Goal: Book appointment/travel/reservation

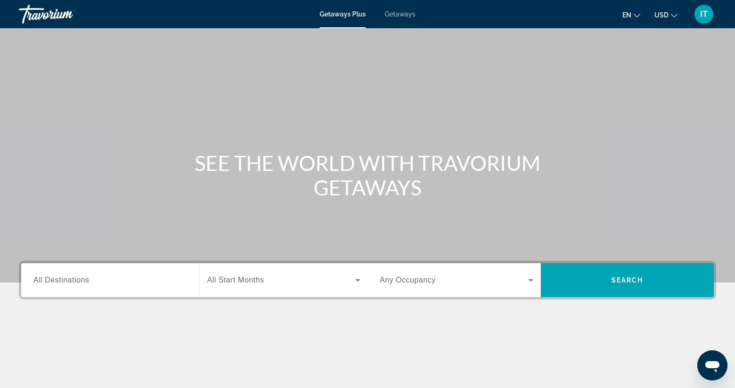
click at [107, 280] on input "Destination All Destinations" at bounding box center [109, 280] width 153 height 11
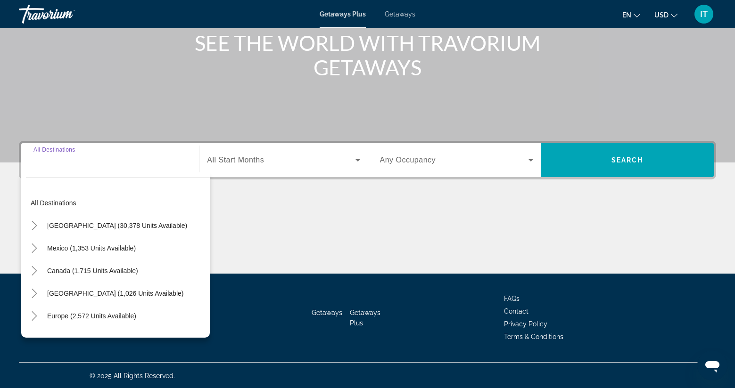
scroll to position [121, 0]
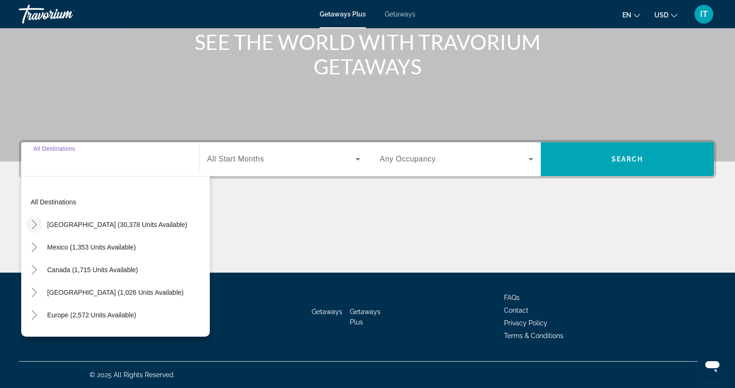
click at [32, 228] on icon "Toggle United States (30,378 units available)" at bounding box center [34, 224] width 9 height 9
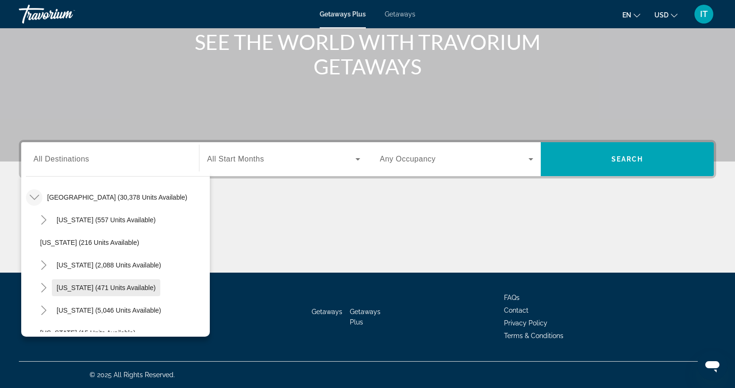
scroll to position [74, 0]
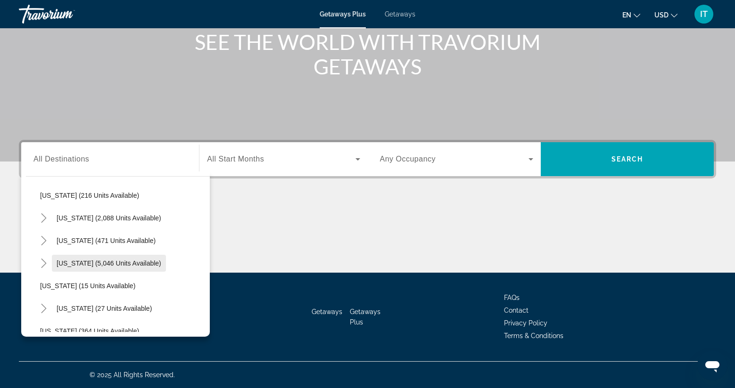
click at [68, 265] on span "[US_STATE] (5,046 units available)" at bounding box center [109, 264] width 105 height 8
type input "**********"
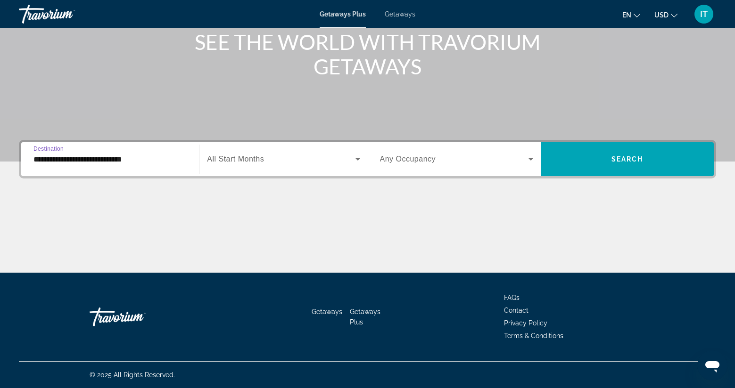
click at [354, 158] on icon "Search widget" at bounding box center [357, 159] width 11 height 11
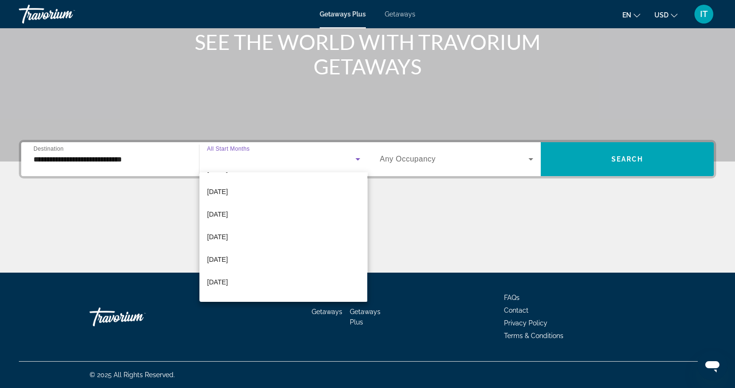
scroll to position [50, 0]
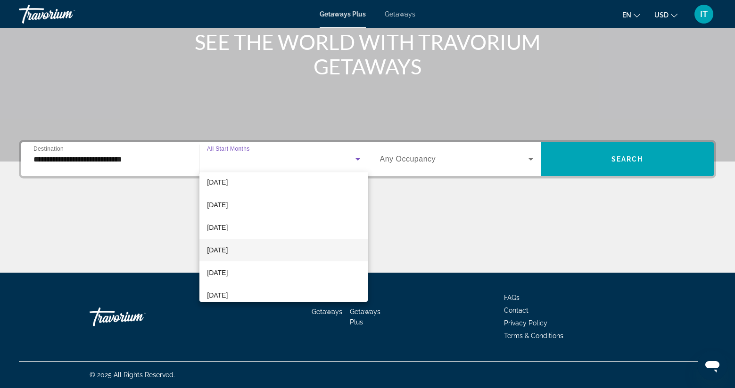
click at [218, 247] on span "[DATE]" at bounding box center [217, 250] width 21 height 11
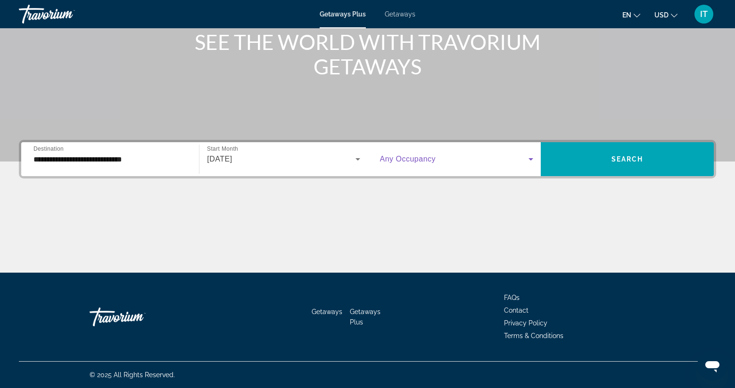
click at [530, 160] on icon "Search widget" at bounding box center [531, 159] width 5 height 2
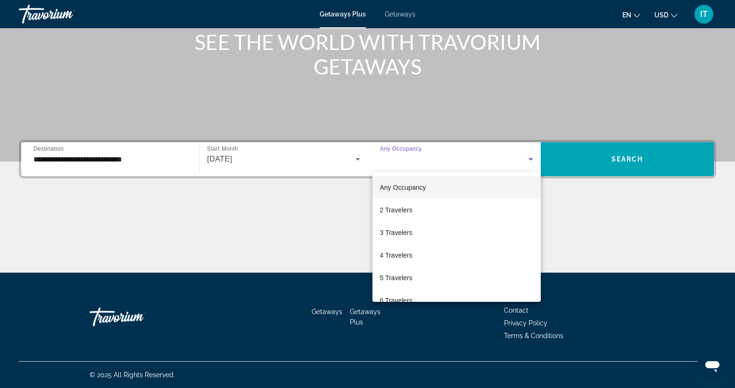
click at [404, 190] on span "Any Occupancy" at bounding box center [403, 188] width 46 height 8
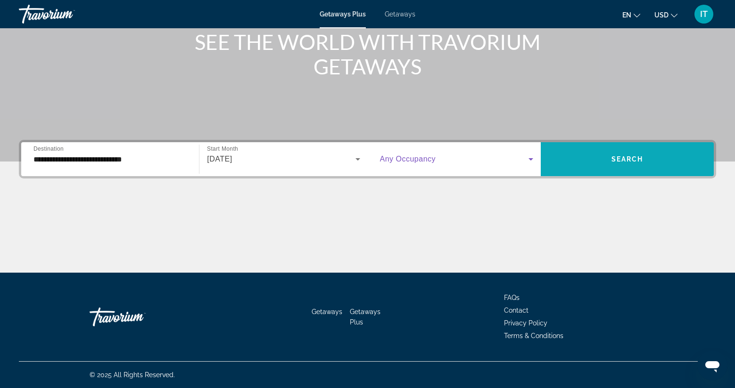
click at [618, 158] on span "Search" at bounding box center [627, 160] width 32 height 8
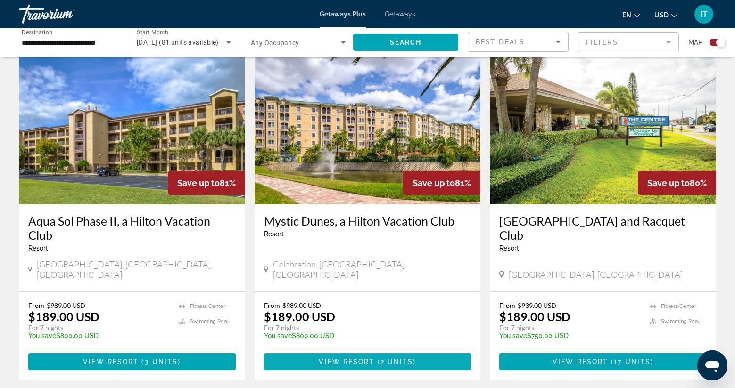
scroll to position [1367, 0]
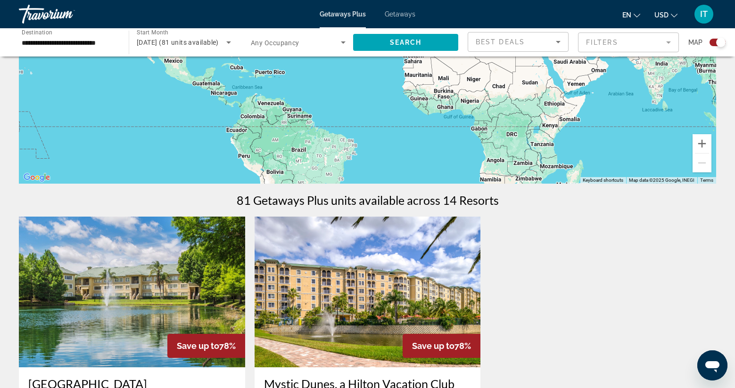
scroll to position [141, 0]
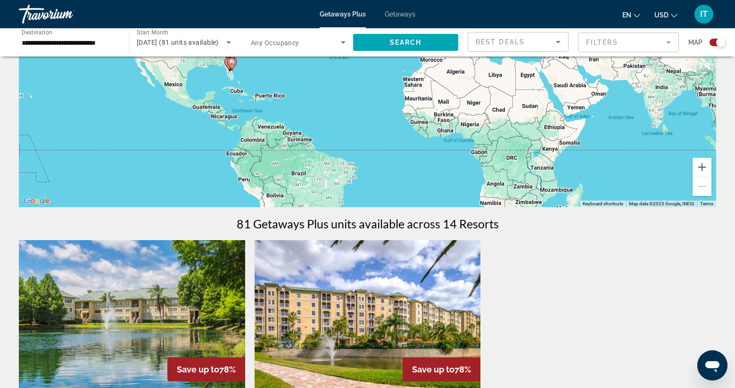
click at [402, 17] on span "Getaways" at bounding box center [400, 14] width 31 height 8
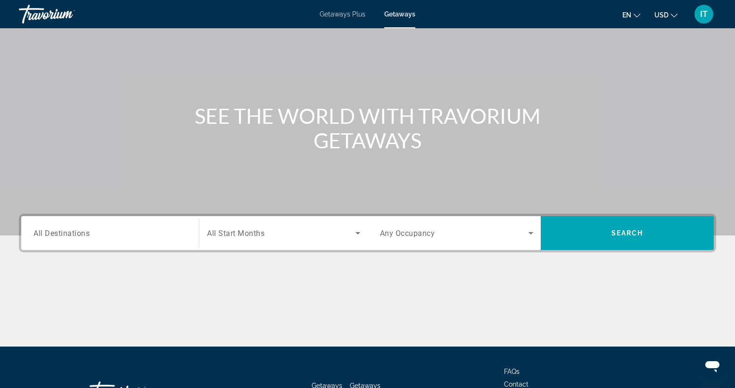
click at [102, 227] on div "Search widget" at bounding box center [109, 233] width 153 height 27
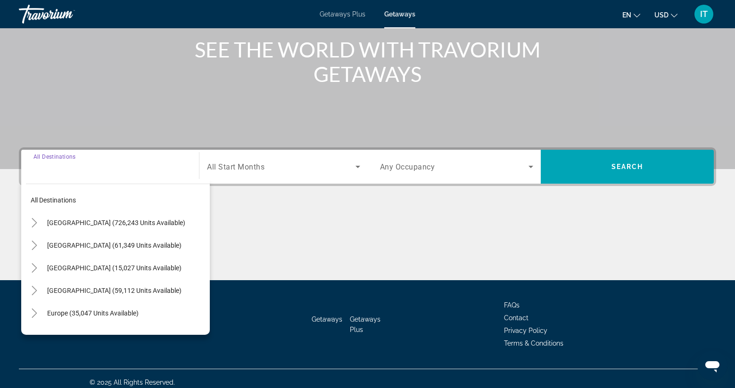
scroll to position [121, 0]
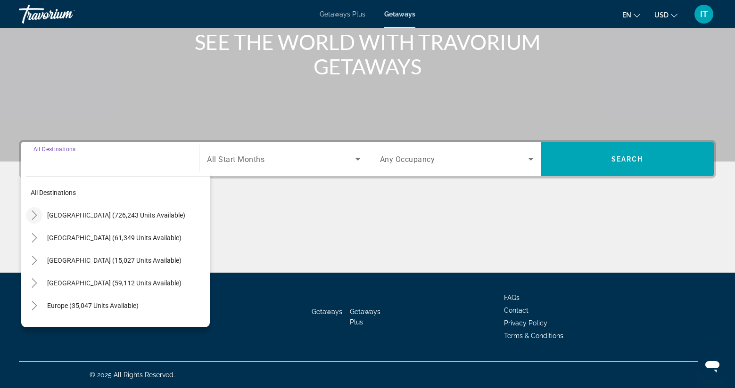
click at [37, 215] on icon "Toggle United States (726,243 units available)" at bounding box center [34, 215] width 9 height 9
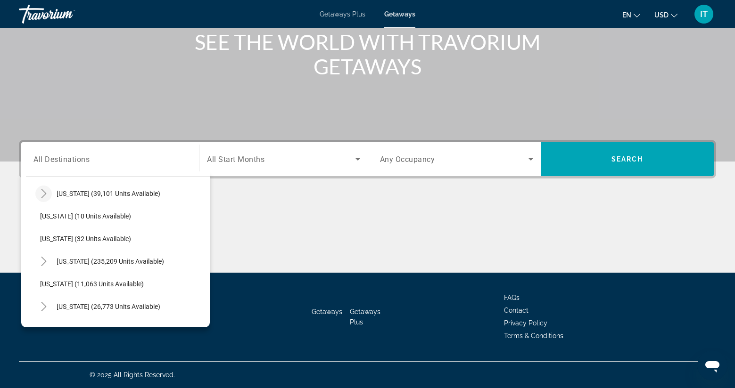
scroll to position [122, 0]
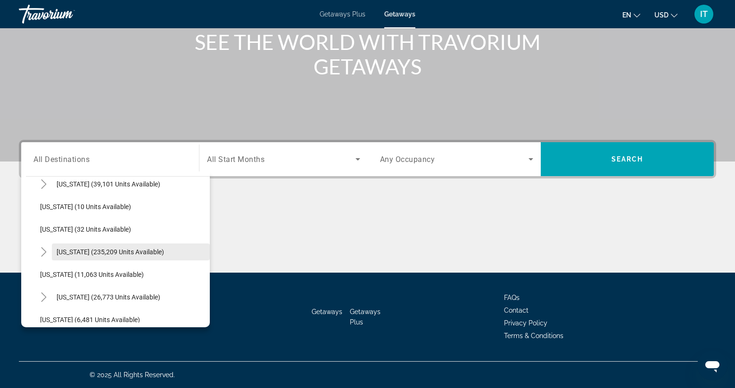
click at [59, 251] on span "[US_STATE] (235,209 units available)" at bounding box center [110, 252] width 107 height 8
type input "**********"
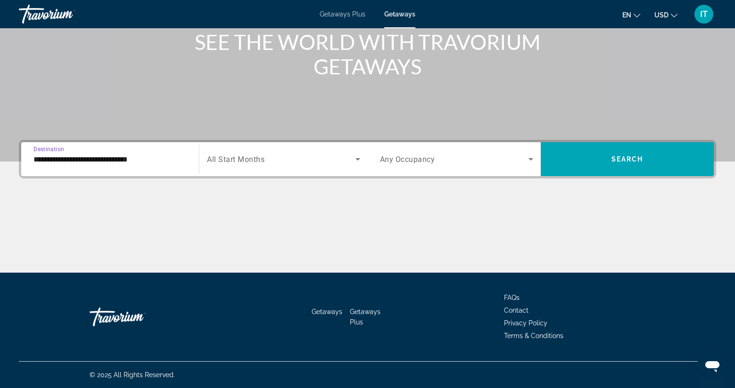
click at [354, 158] on icon "Search widget" at bounding box center [357, 159] width 11 height 11
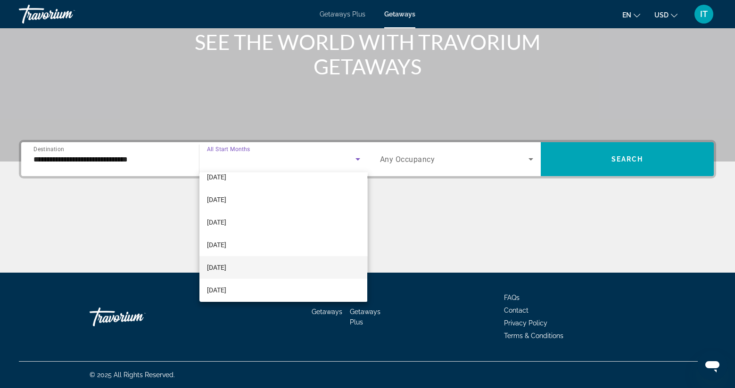
scroll to position [141, 0]
click at [240, 249] on mat-option "[DATE]" at bounding box center [283, 250] width 168 height 23
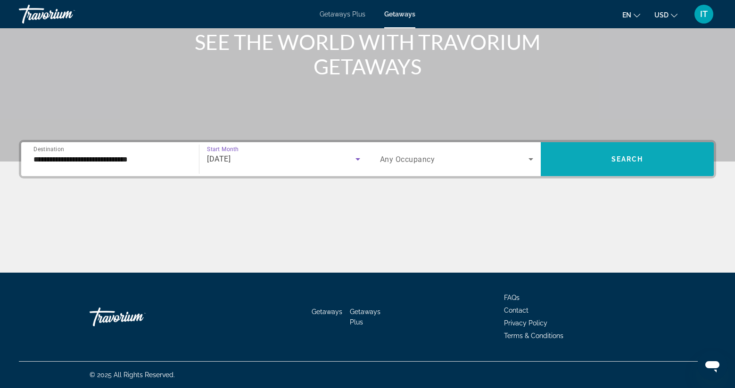
click at [608, 157] on span "Search widget" at bounding box center [627, 159] width 173 height 23
